Goal: Find specific page/section: Find specific page/section

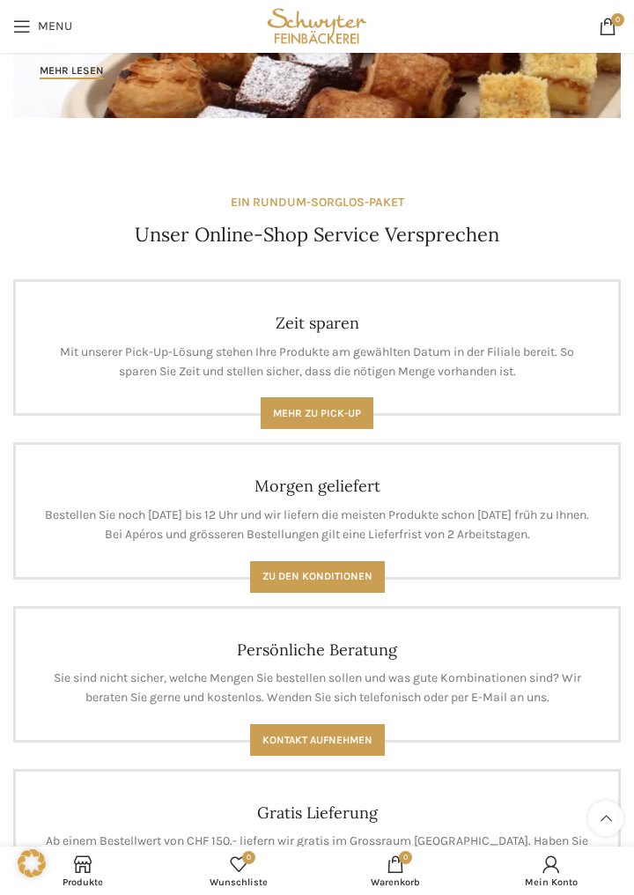
scroll to position [985, 0]
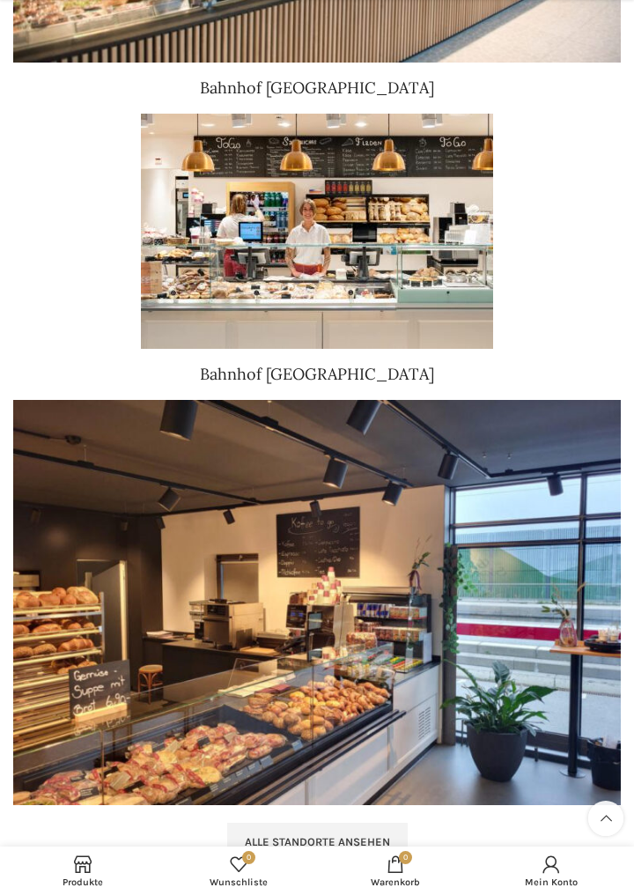
click at [375, 835] on span "Alle Standorte ansehen" at bounding box center [317, 842] width 145 height 14
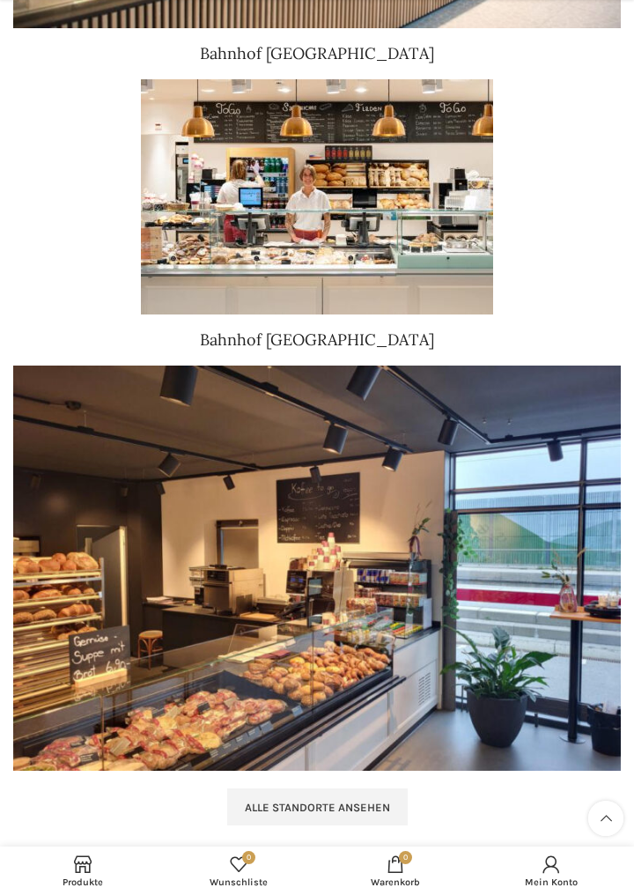
scroll to position [2968, 0]
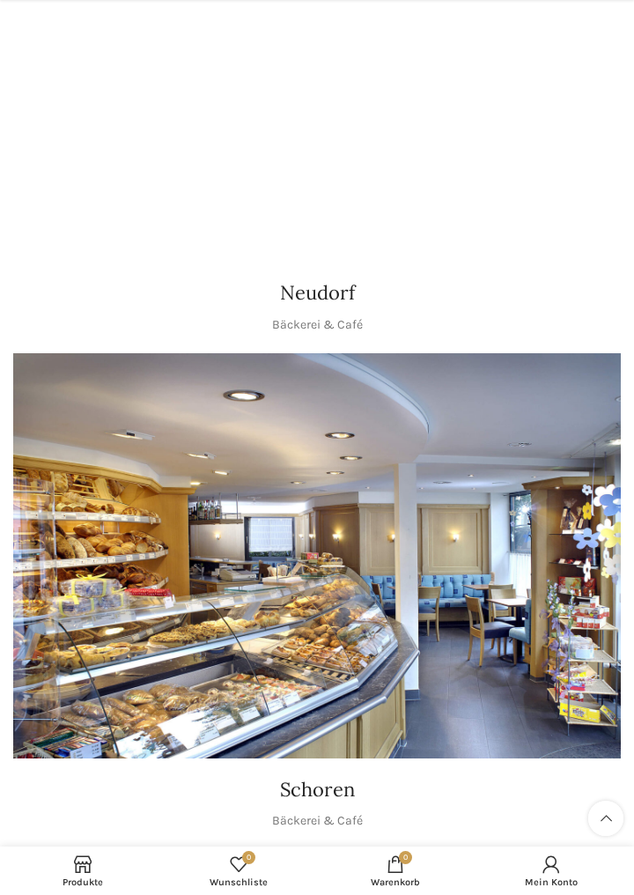
scroll to position [2562, 0]
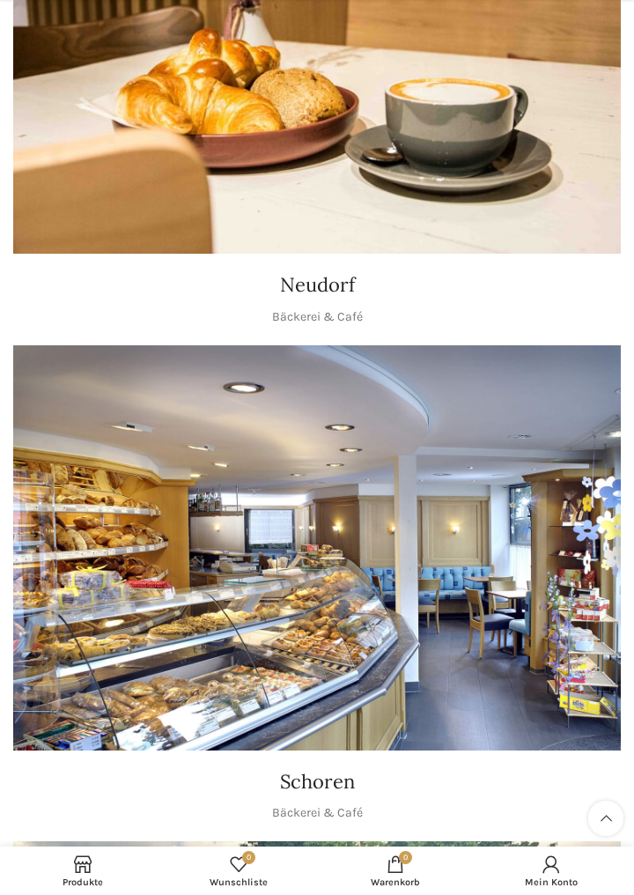
click at [465, 588] on img "1 / 1" at bounding box center [317, 547] width 608 height 405
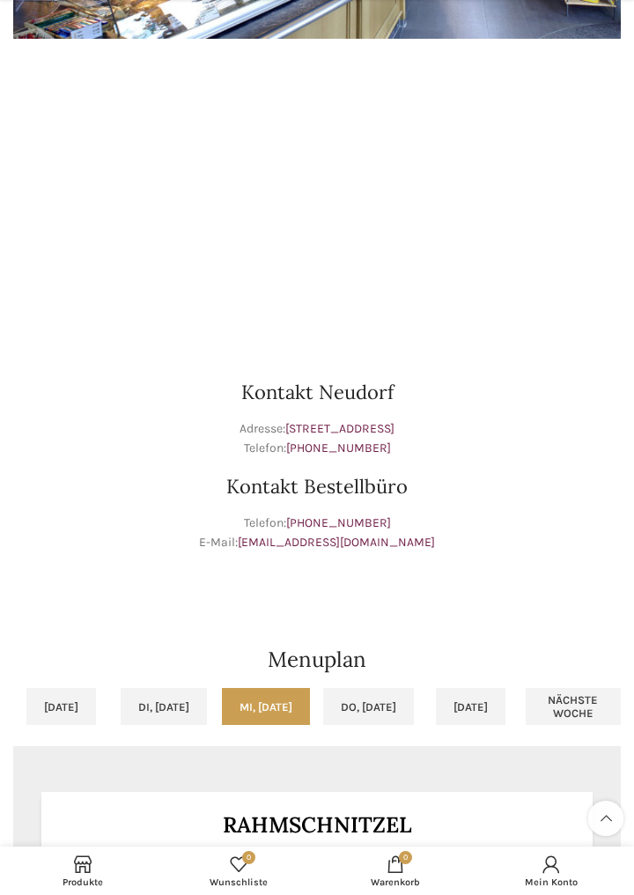
scroll to position [832, 0]
click at [380, 703] on link "Do, [DATE]" at bounding box center [368, 705] width 91 height 37
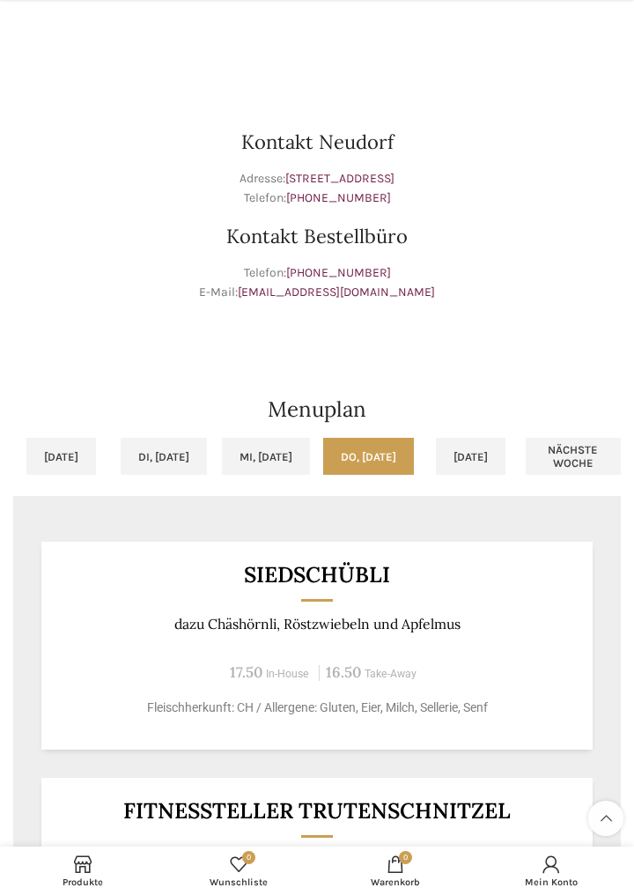
scroll to position [1081, 0]
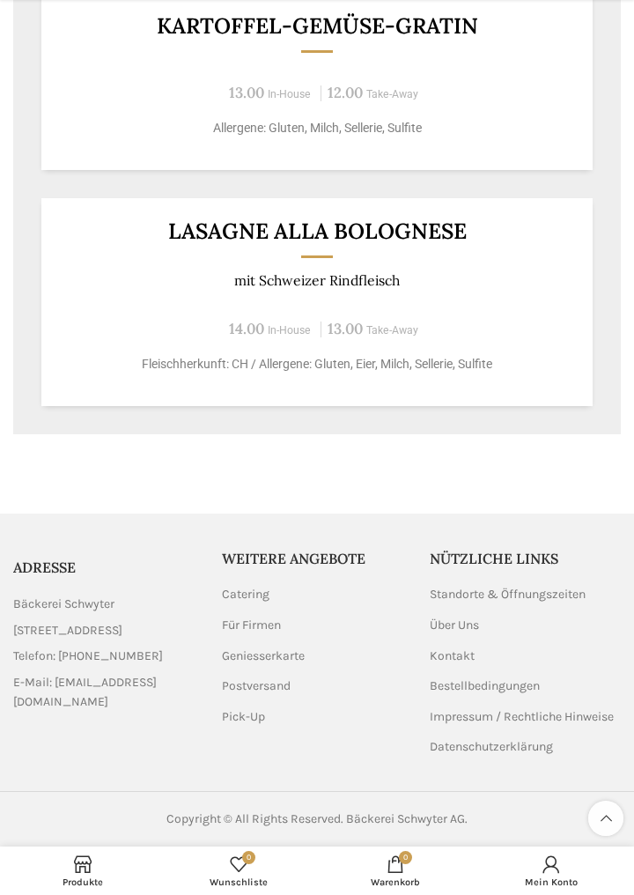
scroll to position [2352, 0]
